Goal: Navigation & Orientation: Find specific page/section

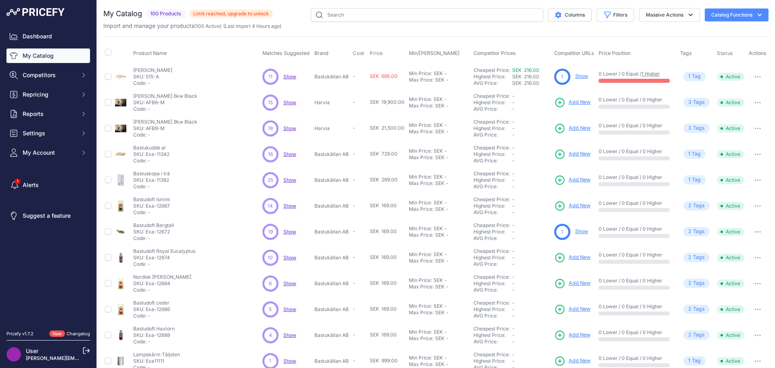
click at [688, 102] on span "3 Tag s" at bounding box center [697, 102] width 26 height 9
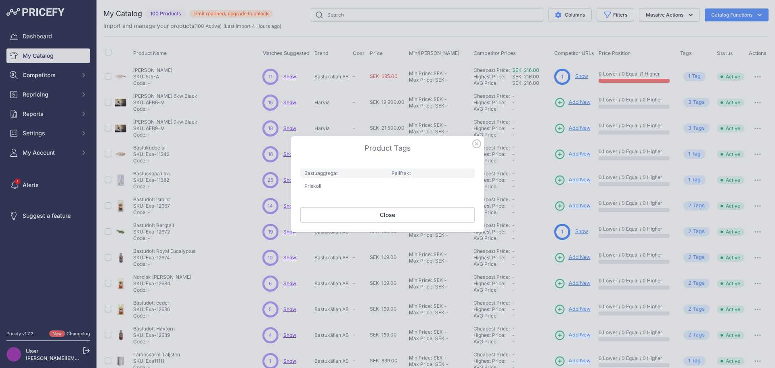
click at [478, 145] on icon "button" at bounding box center [476, 143] width 9 height 9
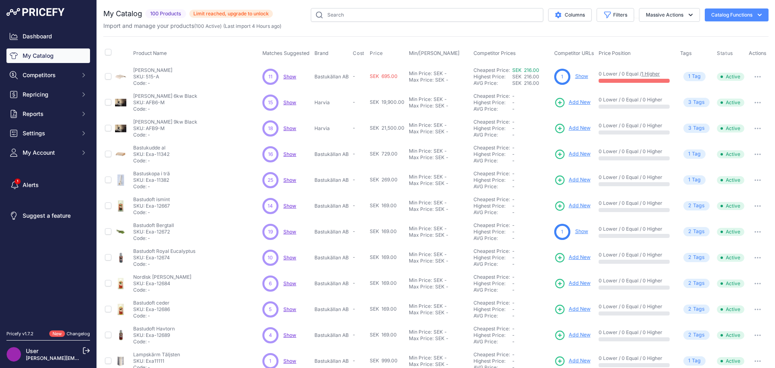
click at [289, 101] on span "Show" at bounding box center [289, 102] width 13 height 6
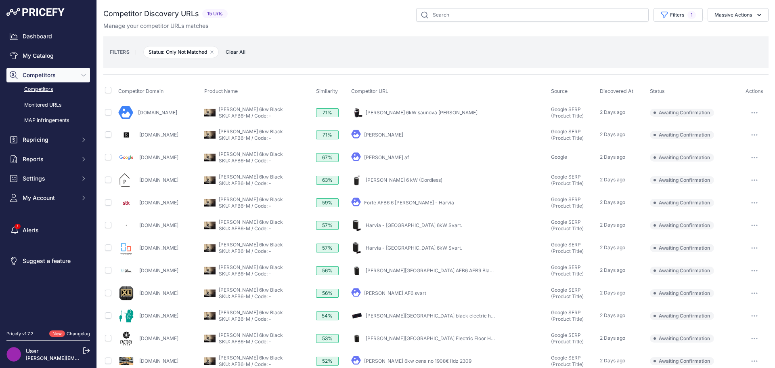
click at [50, 14] on img at bounding box center [35, 12] width 58 height 8
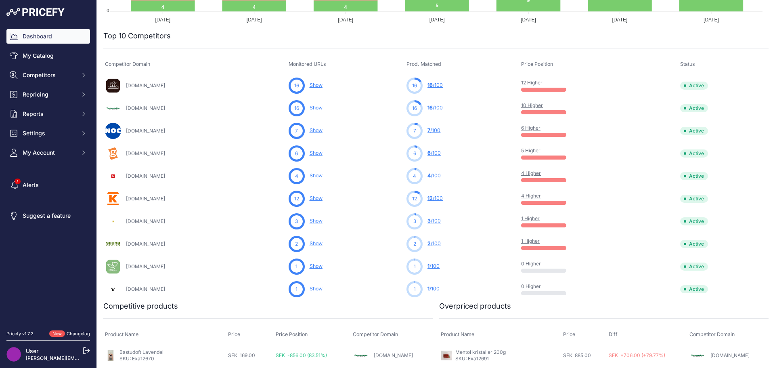
scroll to position [242, 0]
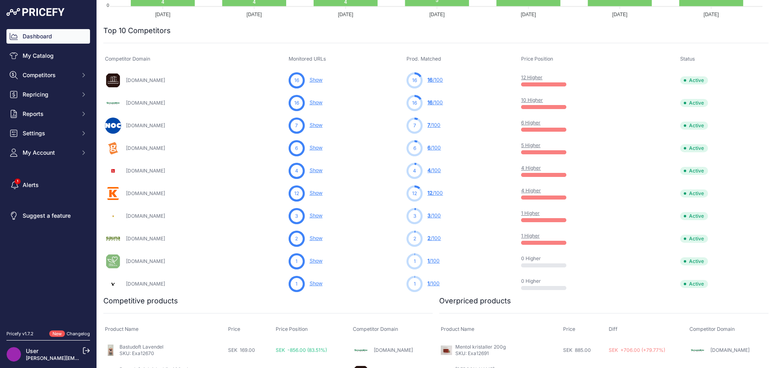
click at [443, 103] on link "16 /100" at bounding box center [435, 102] width 15 height 6
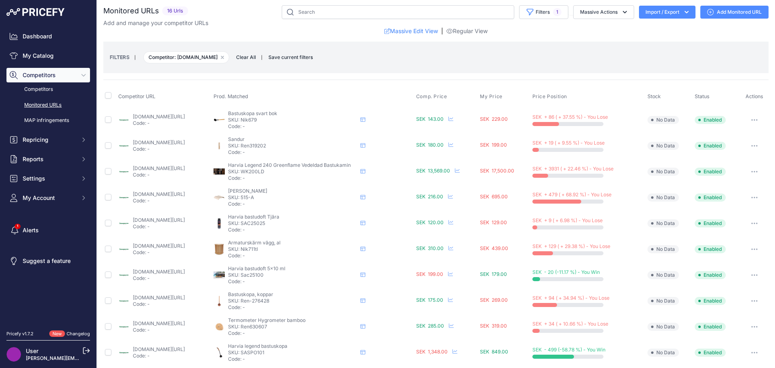
scroll to position [2, 0]
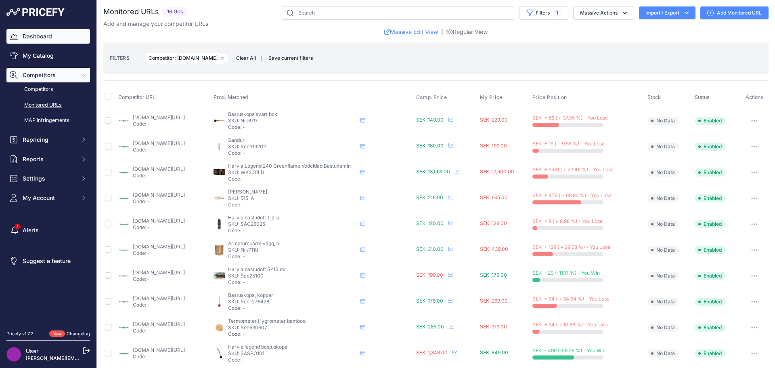
click at [44, 39] on link "Dashboard" at bounding box center [48, 36] width 84 height 15
